Goal: Use online tool/utility

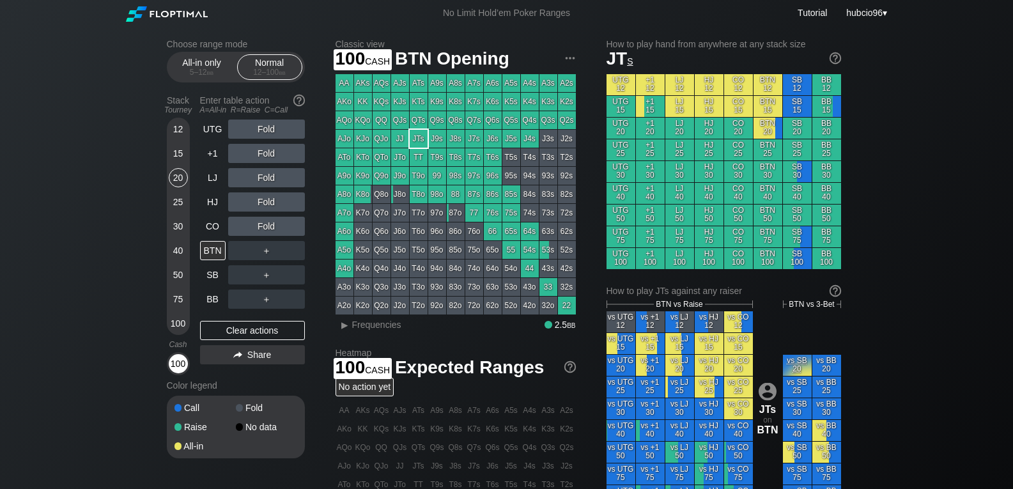
click at [178, 362] on div "100" at bounding box center [178, 363] width 19 height 19
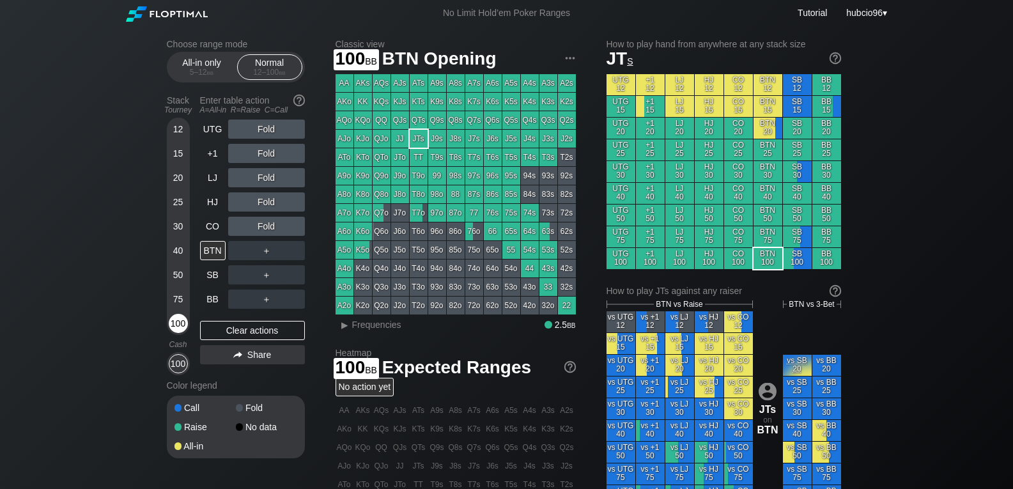
click at [174, 328] on div "100" at bounding box center [178, 323] width 19 height 19
click at [263, 152] on div "R ✕" at bounding box center [266, 153] width 25 height 19
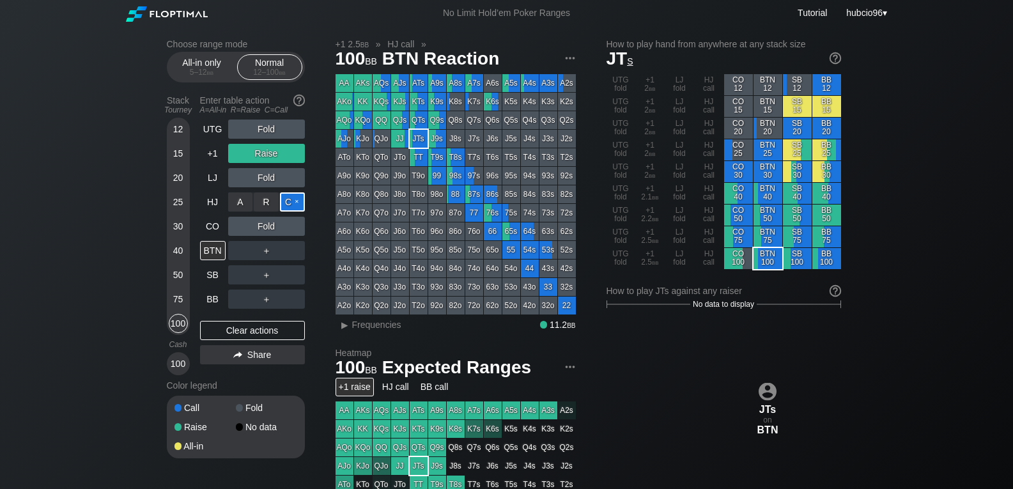
click at [291, 201] on div "C ✕" at bounding box center [292, 201] width 25 height 19
click at [293, 253] on div "C ✕" at bounding box center [292, 250] width 25 height 19
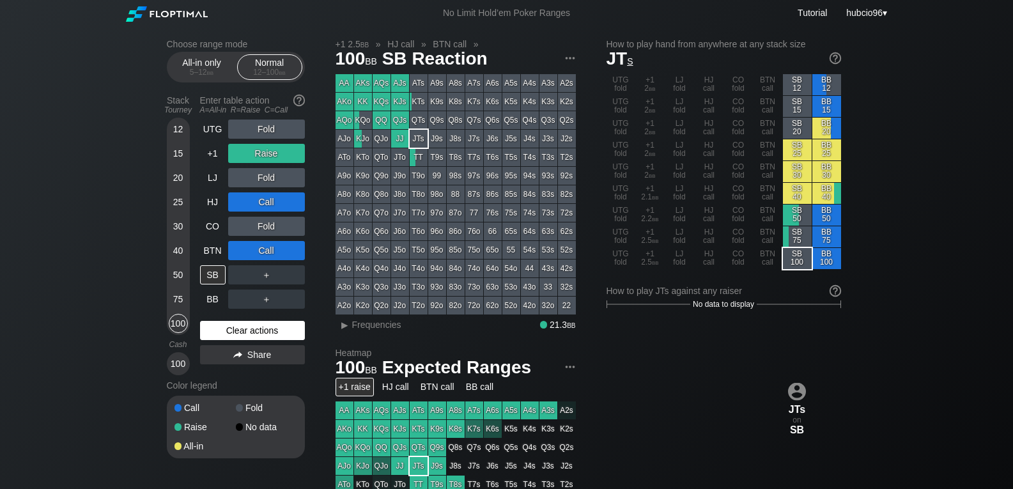
click at [240, 334] on div "Clear actions" at bounding box center [252, 330] width 105 height 19
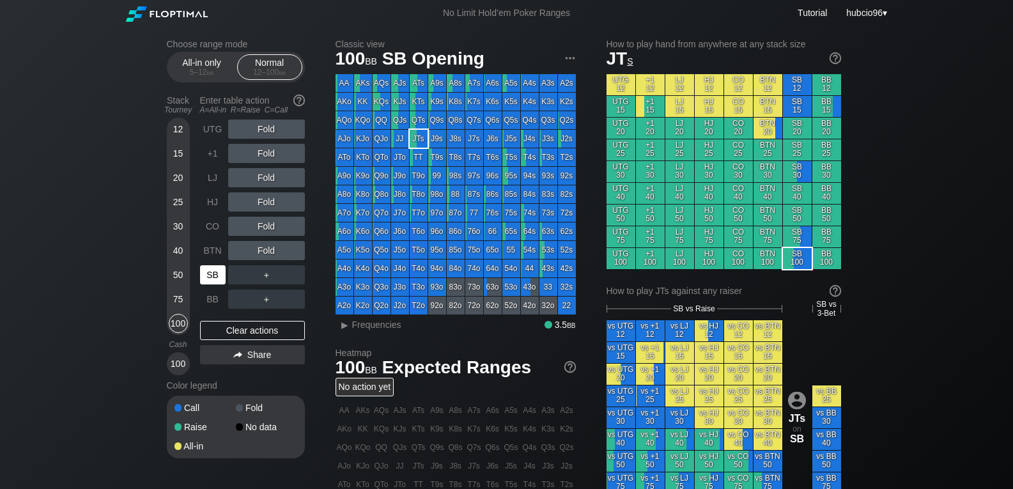
click at [216, 279] on div "SB" at bounding box center [213, 274] width 26 height 19
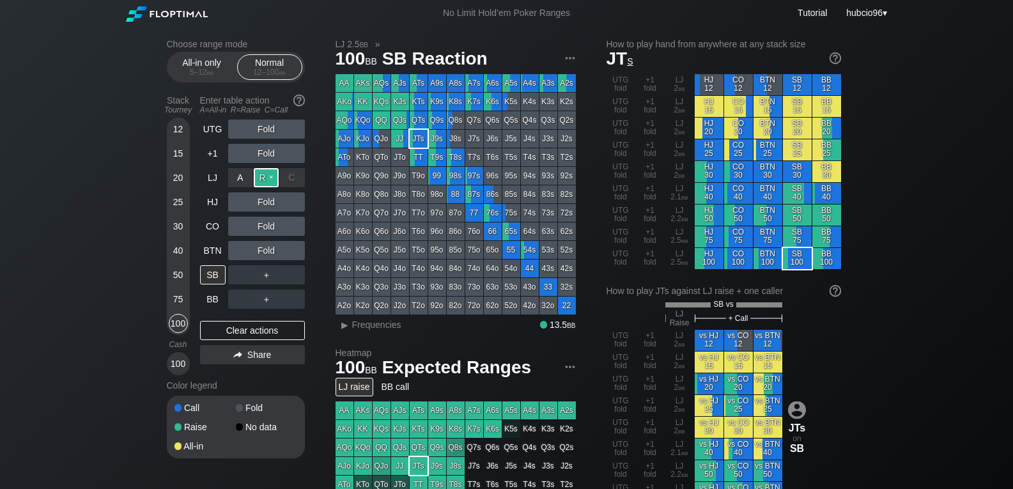
click at [270, 179] on div "R ✕" at bounding box center [266, 177] width 25 height 19
click at [207, 271] on div "SB" at bounding box center [213, 274] width 26 height 19
